Goal: Navigation & Orientation: Find specific page/section

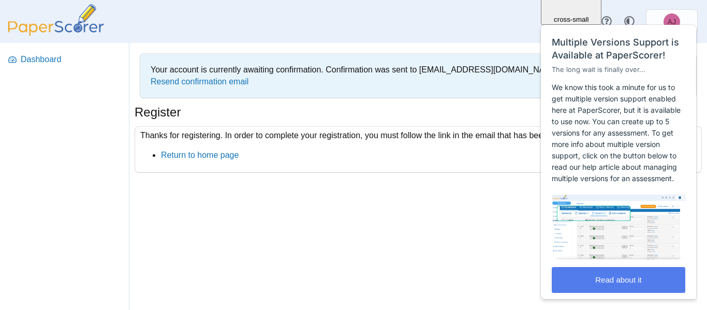
click at [598, 258] on img "Multiple Versions Support is Available at PaperScorer!" at bounding box center [618, 227] width 133 height 64
click at [606, 272] on button "Read about it" at bounding box center [618, 280] width 133 height 26
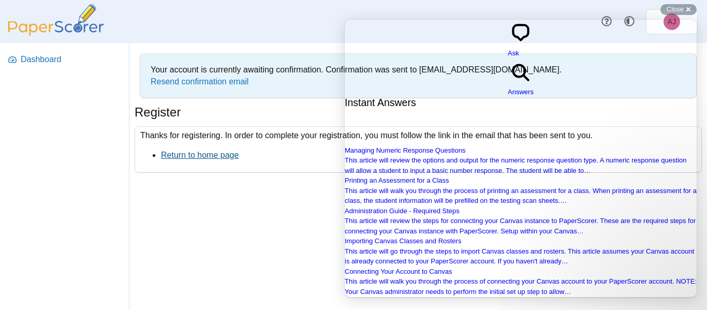
click at [196, 157] on link "Return to home page" at bounding box center [200, 155] width 78 height 9
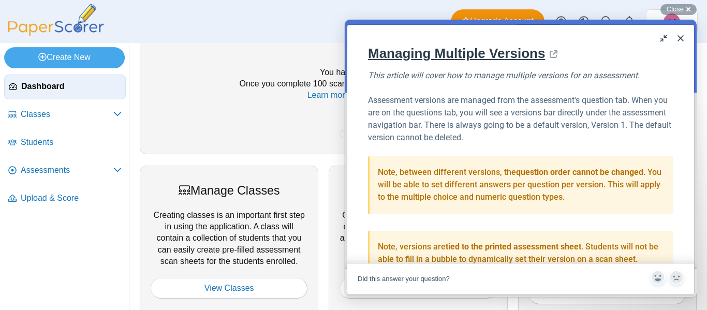
scroll to position [20, 0]
click at [676, 42] on button "Close" at bounding box center [680, 38] width 17 height 17
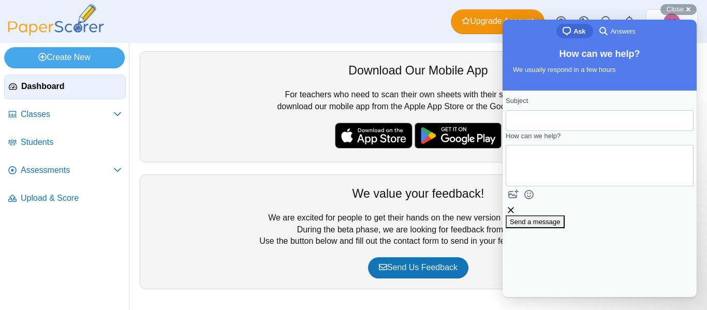
scroll to position [0, 0]
